Goal: Information Seeking & Learning: Find specific fact

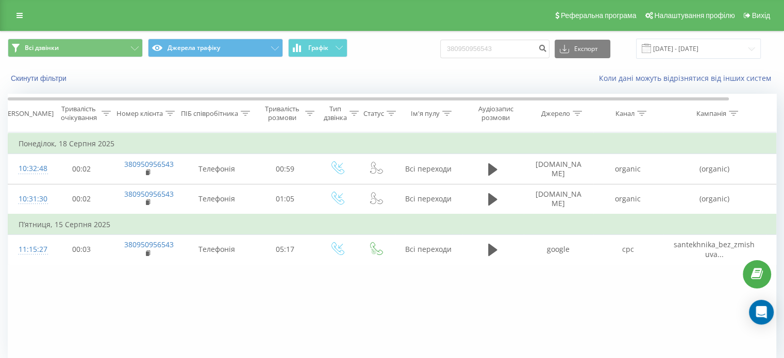
click at [221, 286] on div "Фільтрувати за умовою Дорівнює Скасувати OK Фільтрувати за умовою Містить Скасу…" at bounding box center [392, 249] width 769 height 232
click at [517, 49] on input "380950956543" at bounding box center [494, 49] width 109 height 19
paste input "72802939"
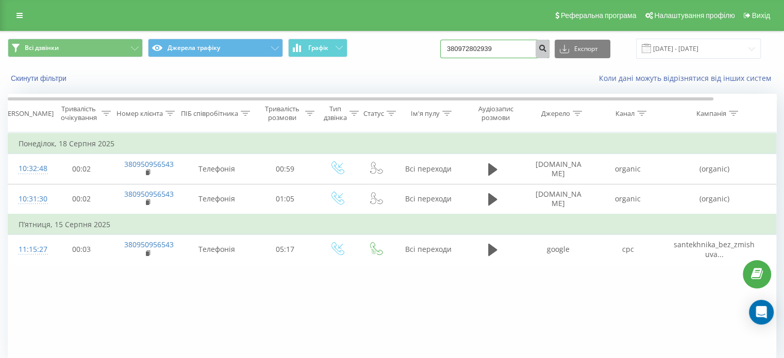
type input "380972802939"
click at [550, 49] on button "submit" at bounding box center [543, 49] width 14 height 19
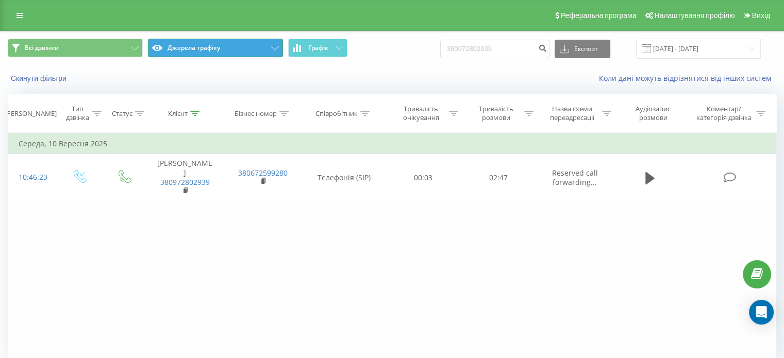
click at [208, 47] on button "Джерела трафіку" at bounding box center [215, 48] width 135 height 19
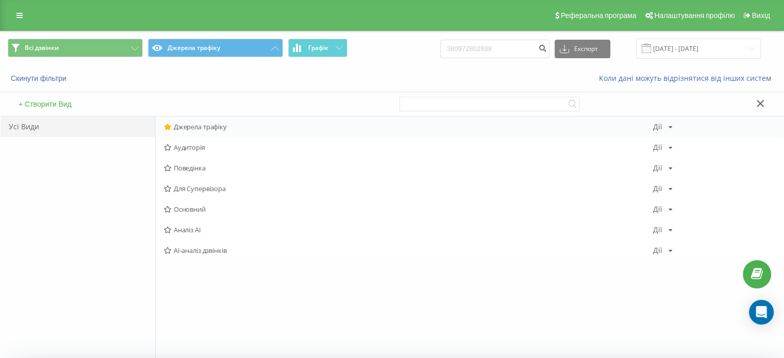
click at [190, 123] on span "Джерела трафіку" at bounding box center [408, 126] width 489 height 7
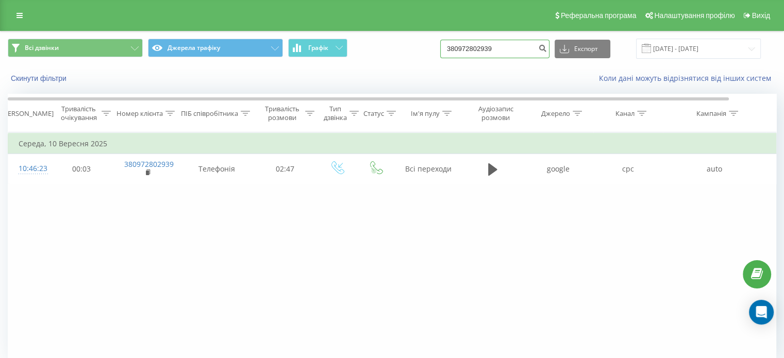
click at [495, 55] on input "380972802939" at bounding box center [494, 49] width 109 height 19
paste input "672505961"
type input "380672505961"
click at [550, 55] on button "submit" at bounding box center [543, 49] width 14 height 19
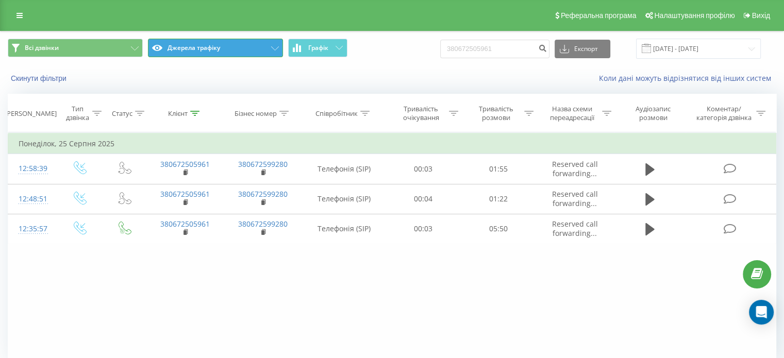
click at [240, 53] on button "Джерела трафіку" at bounding box center [215, 48] width 135 height 19
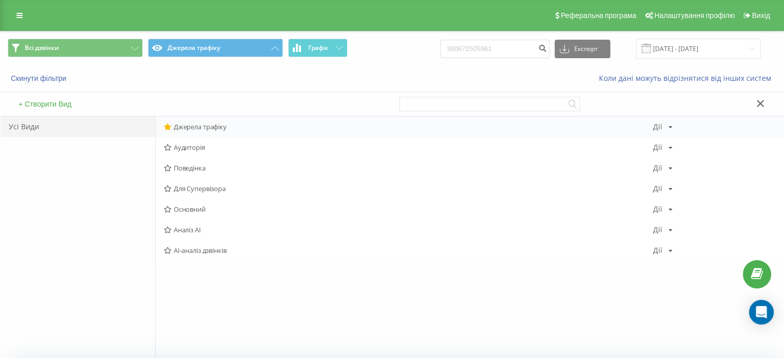
click at [201, 126] on span "Джерела трафіку" at bounding box center [408, 126] width 489 height 7
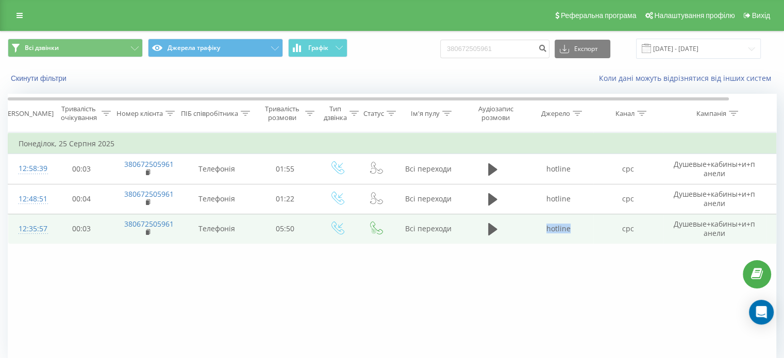
drag, startPoint x: 546, startPoint y: 229, endPoint x: 575, endPoint y: 232, distance: 29.0
click at [575, 232] on td "hotline" at bounding box center [559, 229] width 70 height 30
copy td "hotline"
